Goal: Task Accomplishment & Management: Manage account settings

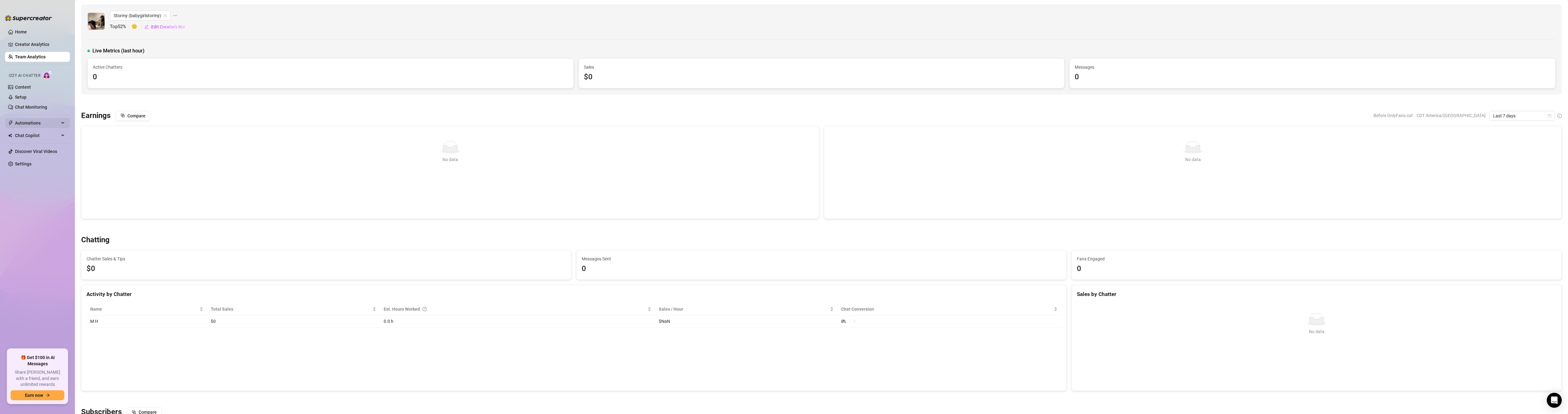
click at [35, 121] on span "Automations" at bounding box center [37, 123] width 44 height 10
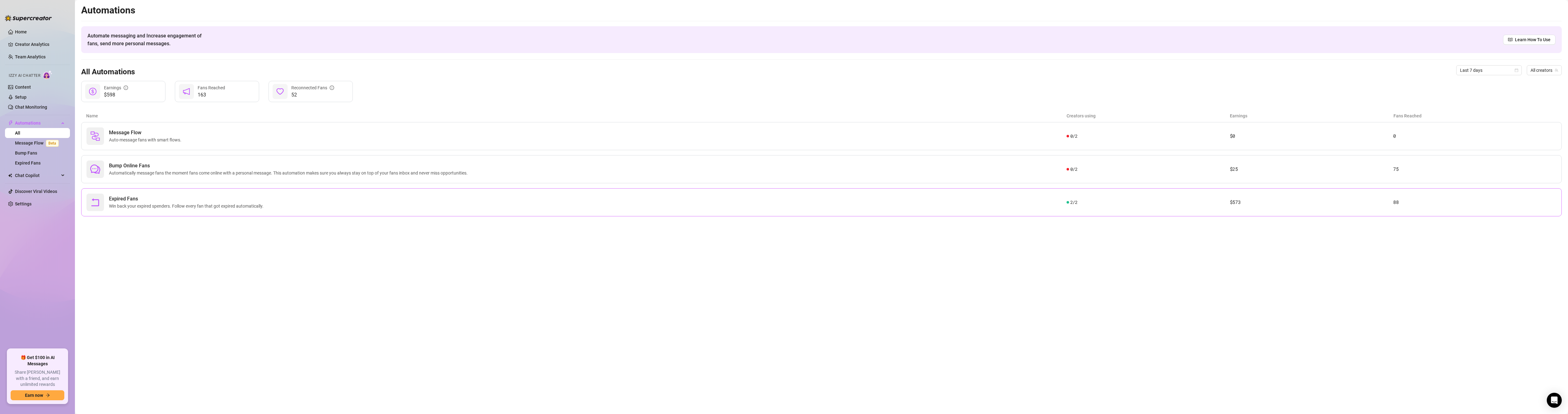
click at [192, 203] on span "Win back your expired spenders. Follow every fan that got expired automatically." at bounding box center [187, 206] width 157 height 7
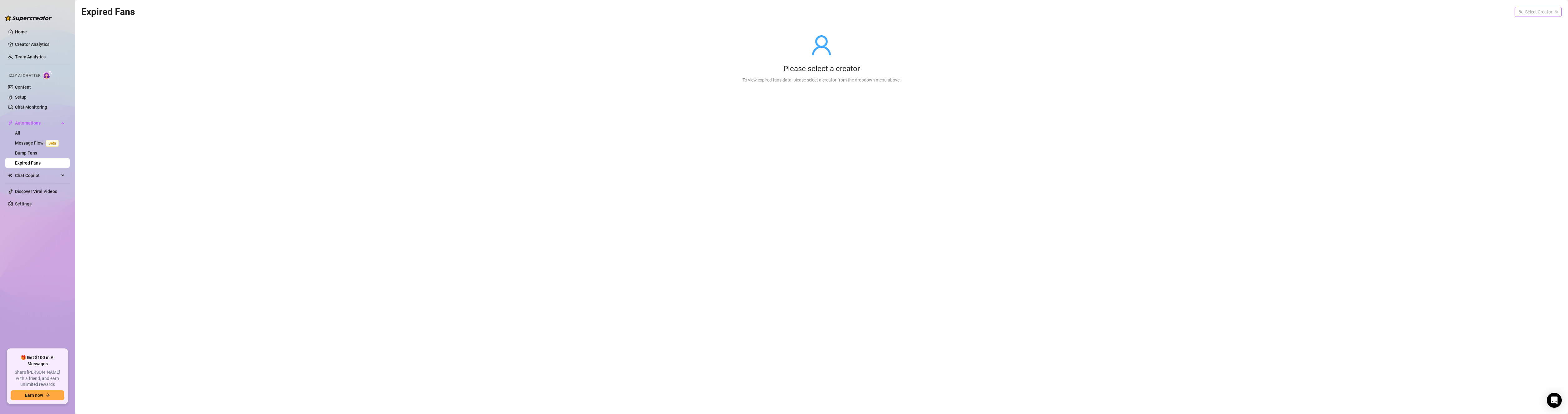
click at [1531, 7] on div "Select Creator" at bounding box center [1538, 12] width 47 height 10
click at [1524, 34] on span "( babygirlstormy )" at bounding box center [1540, 35] width 32 height 7
drag, startPoint x: 1455, startPoint y: 223, endPoint x: 1444, endPoint y: 279, distance: 57.1
click at [1455, 224] on div at bounding box center [821, 198] width 1480 height 118
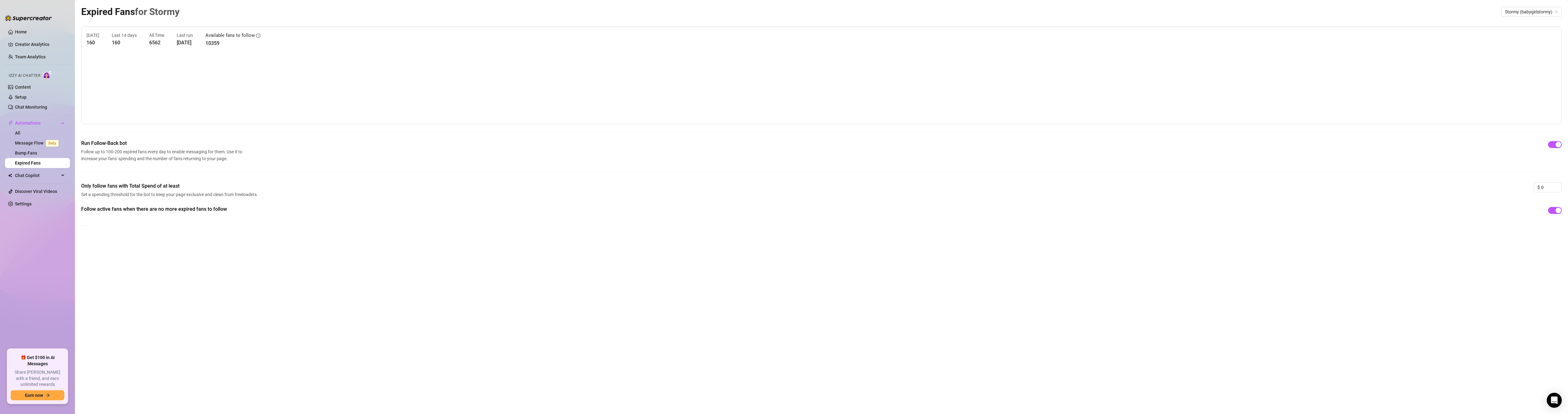
click at [1444, 286] on div "Expired Fans for Stormy Stormy (babygirlstormy) [DATE] 160 Last 14 days 160 All…" at bounding box center [821, 200] width 1480 height 391
click at [1558, 146] on div "button" at bounding box center [1558, 144] width 5 height 5
click at [1558, 206] on div at bounding box center [1555, 211] width 14 height 10
click at [1557, 211] on div "button" at bounding box center [1558, 210] width 5 height 5
click at [1503, 108] on canvas at bounding box center [821, 88] width 1470 height 63
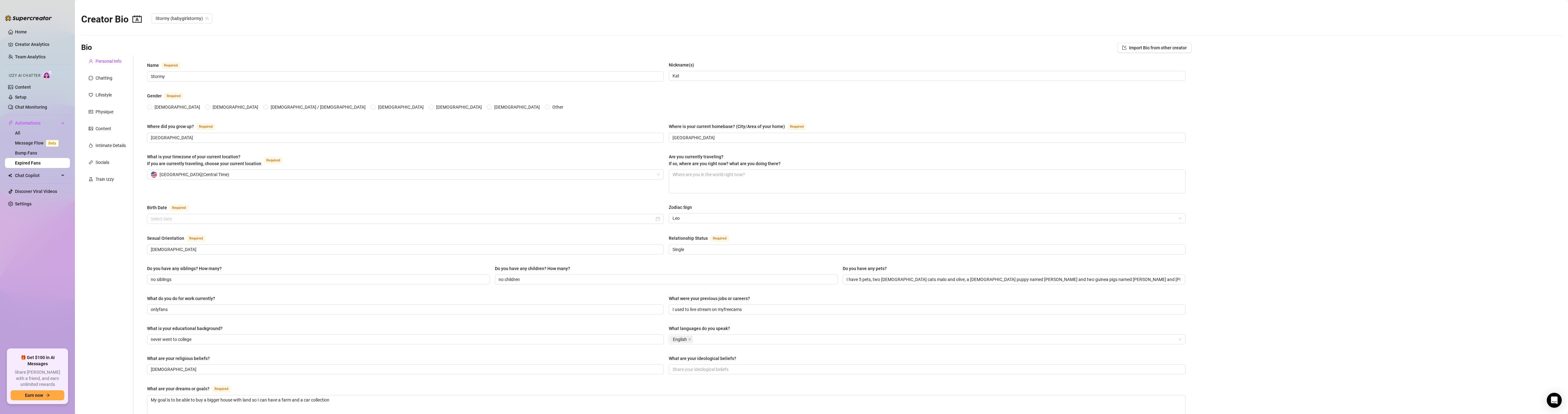
radio input "true"
type input "[DATE]"
